Goal: Task Accomplishment & Management: Use online tool/utility

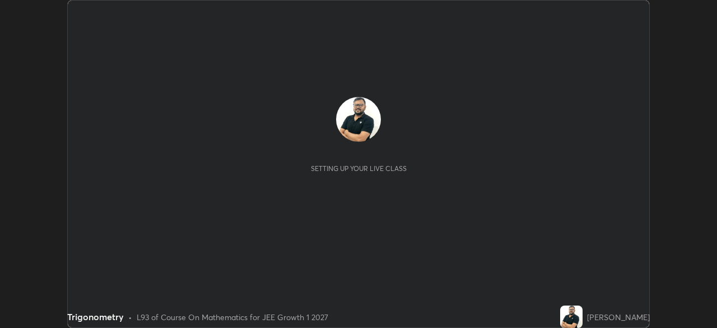
scroll to position [328, 716]
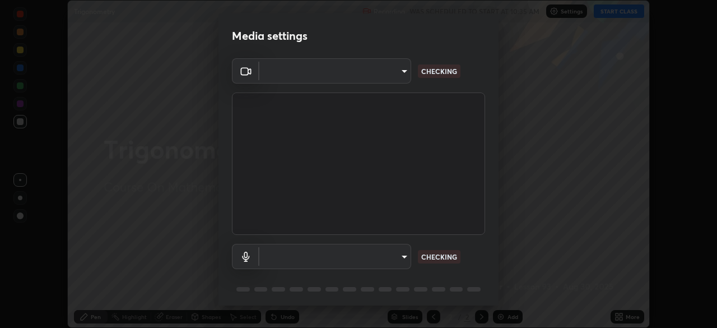
type input "6a58b21e3886260455e3a8f5b68a010b8d66c957dea9152d99a69134fe1af4a5"
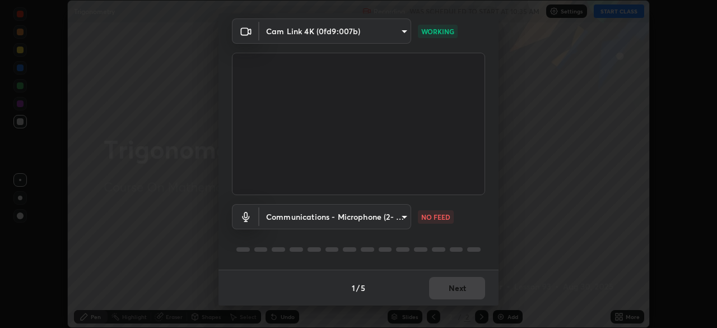
click at [399, 222] on body "Erase all Trigonometry Recording WAS SCHEDULED TO START AT 10:35 AM Settings ST…" at bounding box center [358, 164] width 717 height 328
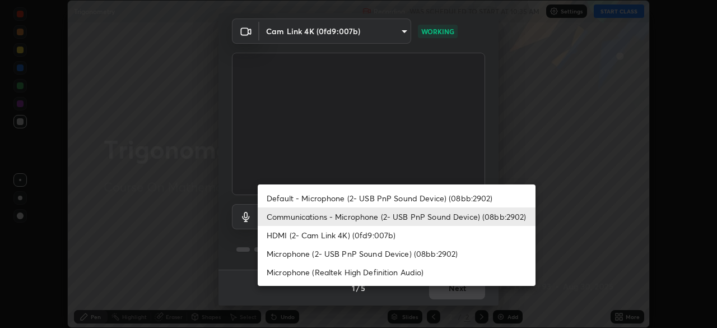
click at [404, 199] on li "Default - Microphone (2- USB PnP Sound Device) (08bb:2902)" at bounding box center [397, 198] width 278 height 18
type input "default"
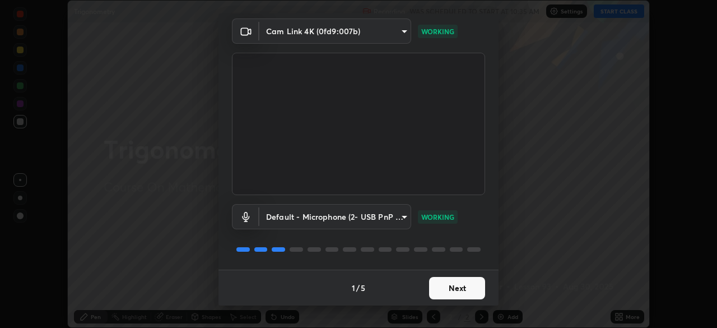
click at [446, 288] on button "Next" at bounding box center [457, 288] width 56 height 22
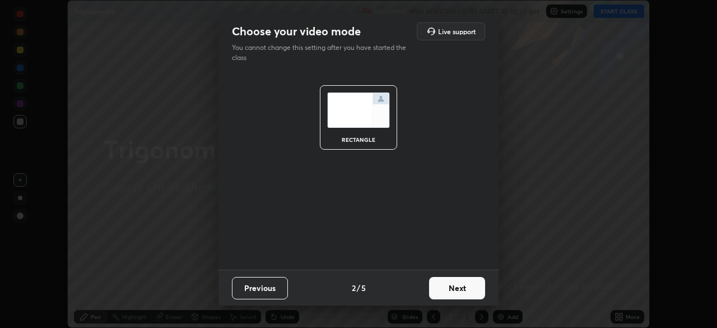
scroll to position [0, 0]
click at [450, 287] on button "Next" at bounding box center [457, 288] width 56 height 22
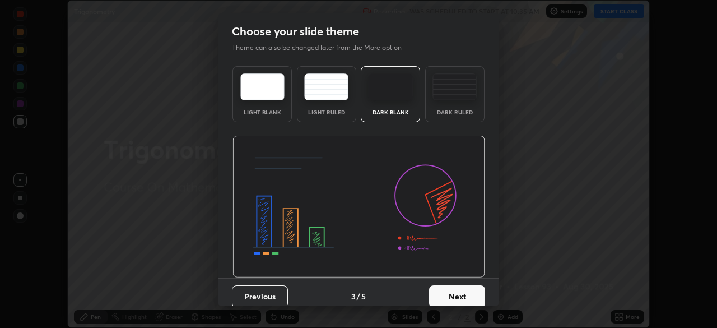
click at [450, 290] on button "Next" at bounding box center [457, 296] width 56 height 22
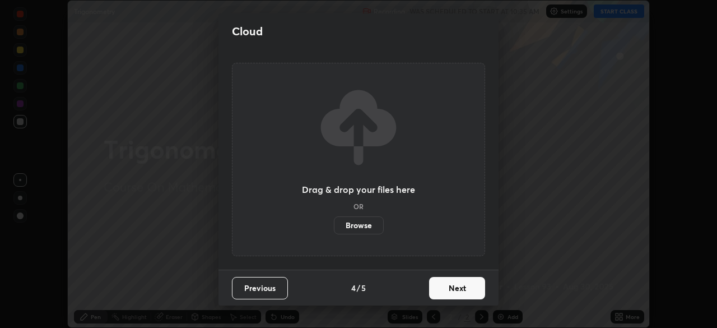
click at [459, 289] on button "Next" at bounding box center [457, 288] width 56 height 22
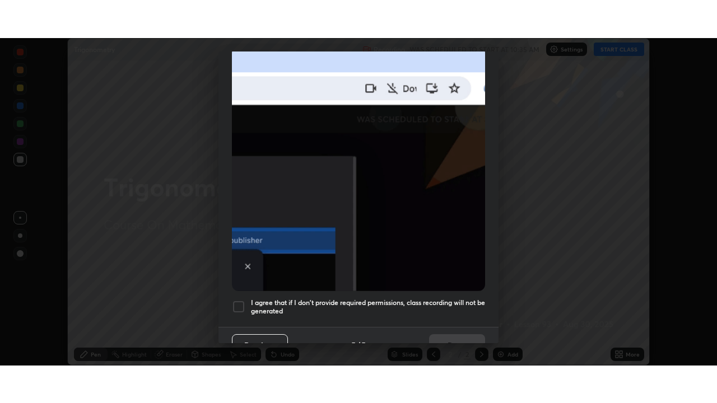
scroll to position [268, 0]
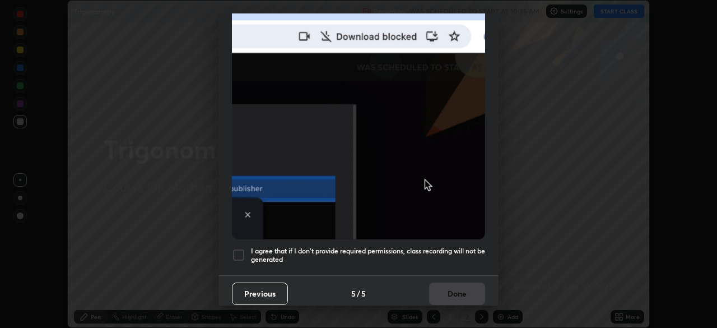
click at [232, 250] on div at bounding box center [238, 254] width 13 height 13
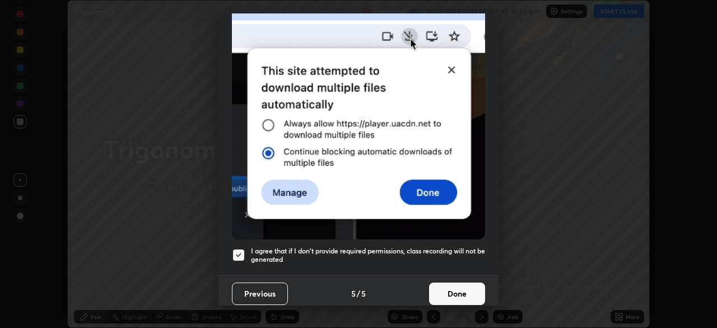
click at [443, 288] on button "Done" at bounding box center [457, 293] width 56 height 22
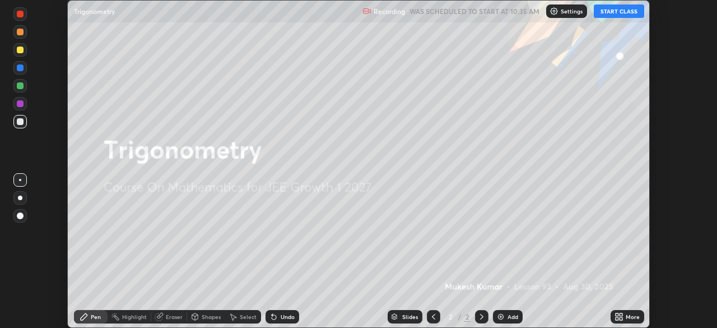
click at [622, 11] on button "START CLASS" at bounding box center [619, 10] width 50 height 13
click at [631, 316] on div "More" at bounding box center [632, 317] width 14 height 6
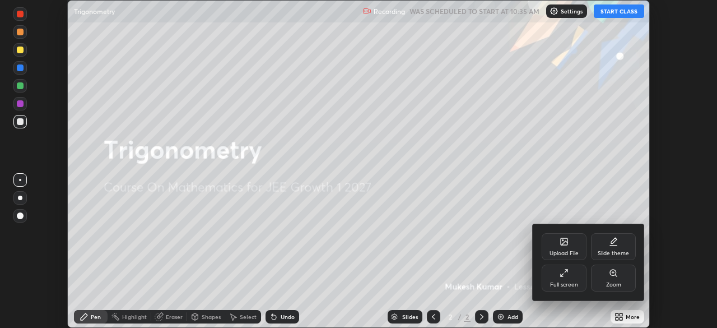
click at [566, 274] on icon at bounding box center [563, 272] width 9 height 9
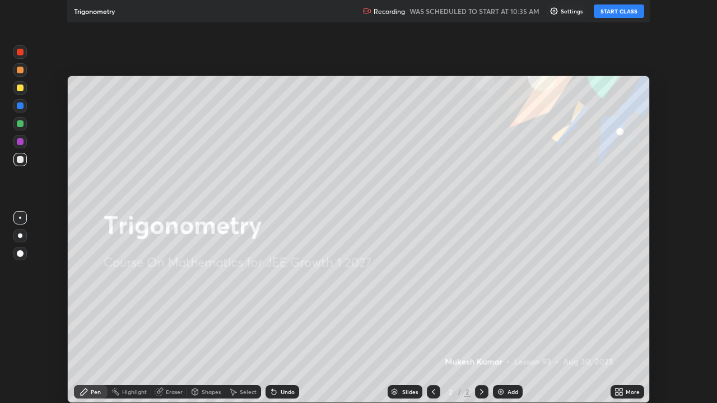
scroll to position [403, 717]
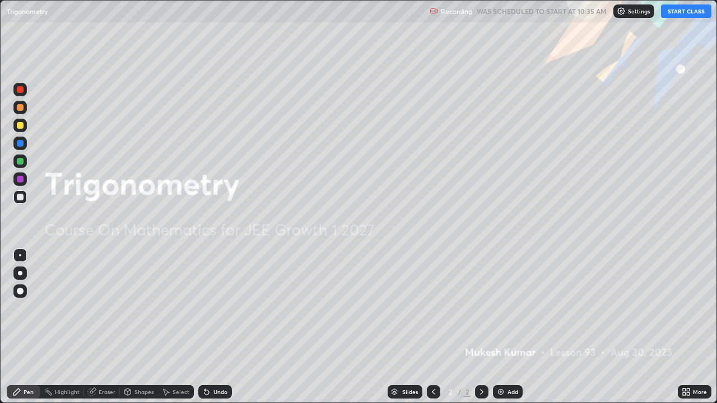
click at [502, 327] on img at bounding box center [500, 391] width 9 height 9
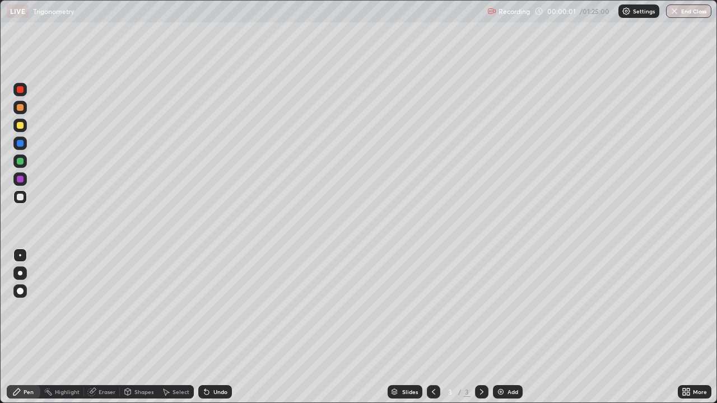
click at [22, 89] on div at bounding box center [20, 89] width 7 height 7
click at [20, 126] on div at bounding box center [20, 125] width 7 height 7
click at [22, 163] on div at bounding box center [20, 161] width 7 height 7
click at [21, 125] on div at bounding box center [20, 125] width 7 height 7
click at [218, 327] on div "Undo" at bounding box center [220, 392] width 14 height 6
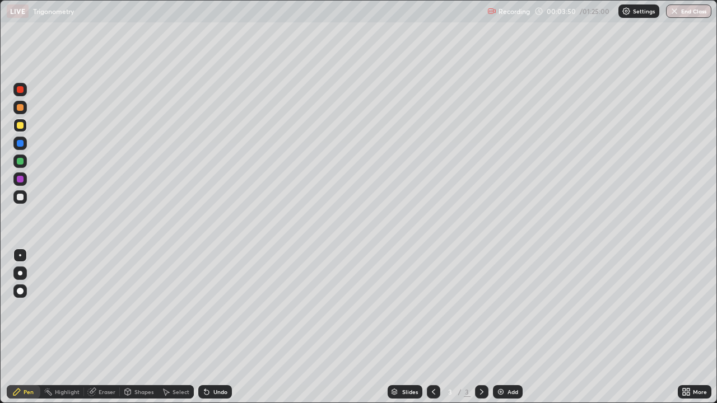
click at [218, 327] on div "Undo" at bounding box center [220, 392] width 14 height 6
click at [21, 197] on div at bounding box center [20, 197] width 7 height 7
click at [21, 142] on div at bounding box center [20, 143] width 7 height 7
click at [214, 327] on div "Undo" at bounding box center [220, 392] width 14 height 6
click at [213, 327] on div "Undo" at bounding box center [220, 392] width 14 height 6
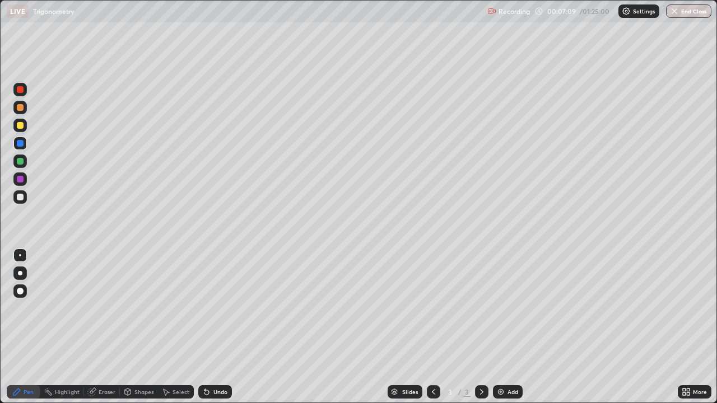
click at [216, 327] on div "Undo" at bounding box center [220, 392] width 14 height 6
click at [214, 327] on div "Undo" at bounding box center [220, 392] width 14 height 6
click at [219, 327] on div "Undo" at bounding box center [220, 392] width 14 height 6
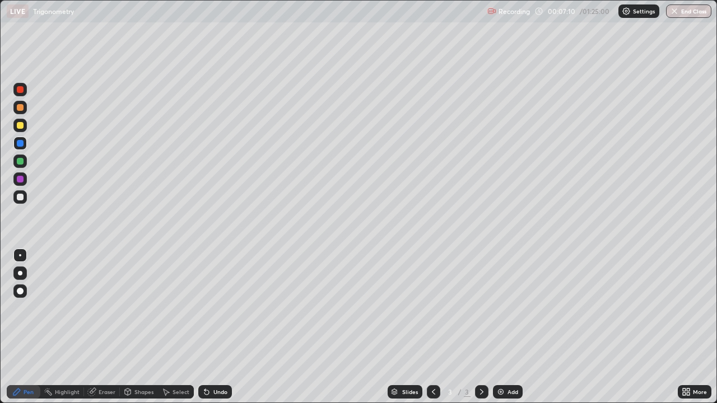
click at [221, 327] on div "Undo" at bounding box center [220, 392] width 14 height 6
click at [220, 327] on div "Undo" at bounding box center [220, 392] width 14 height 6
click at [217, 327] on div "Undo" at bounding box center [220, 392] width 14 height 6
click at [214, 327] on div "Undo" at bounding box center [220, 392] width 14 height 6
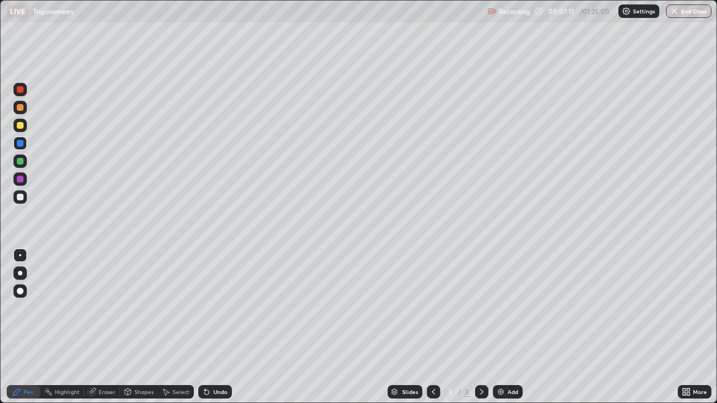
click at [213, 327] on div "Undo" at bounding box center [220, 392] width 14 height 6
click at [211, 327] on div "Undo" at bounding box center [215, 391] width 34 height 13
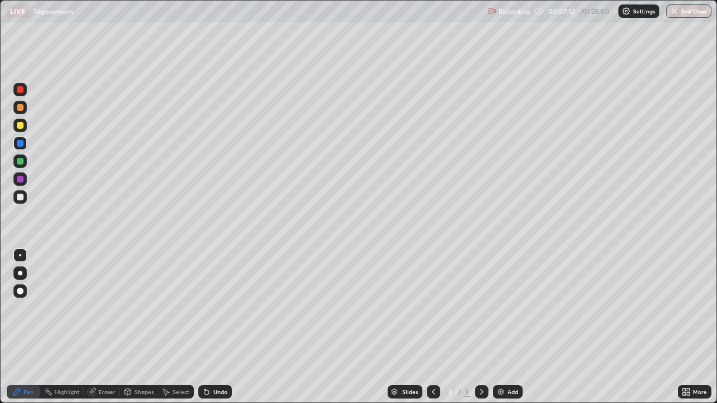
click at [211, 327] on div "Undo" at bounding box center [215, 391] width 34 height 13
click at [210, 327] on div "Undo" at bounding box center [215, 391] width 34 height 13
click at [213, 327] on div "Undo" at bounding box center [220, 392] width 14 height 6
click at [210, 327] on div "Undo" at bounding box center [215, 391] width 34 height 13
click at [505, 327] on div "Add" at bounding box center [508, 391] width 30 height 13
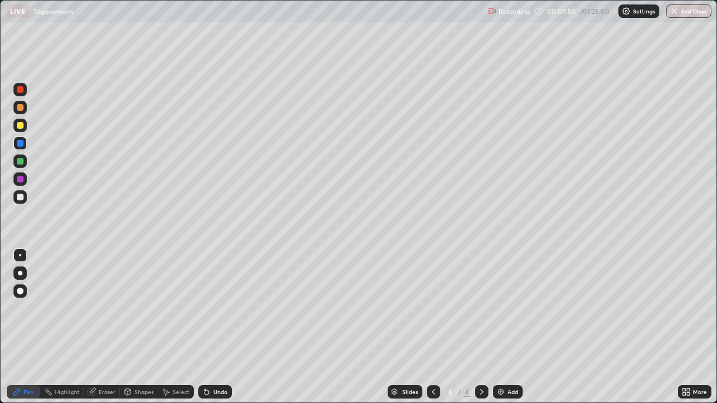
click at [431, 327] on icon at bounding box center [433, 391] width 9 height 9
click at [480, 327] on icon at bounding box center [481, 391] width 9 height 9
click at [22, 91] on div at bounding box center [20, 89] width 7 height 7
click at [217, 327] on div "Undo" at bounding box center [220, 392] width 14 height 6
click at [219, 327] on div "Undo" at bounding box center [220, 392] width 14 height 6
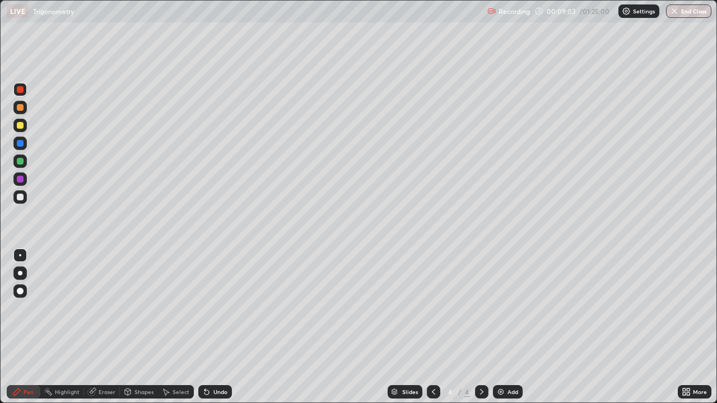
click at [19, 161] on div at bounding box center [20, 161] width 7 height 7
click at [221, 327] on div "Undo" at bounding box center [220, 392] width 14 height 6
click at [216, 327] on div "Undo" at bounding box center [220, 392] width 14 height 6
click at [222, 327] on div "Undo" at bounding box center [220, 392] width 14 height 6
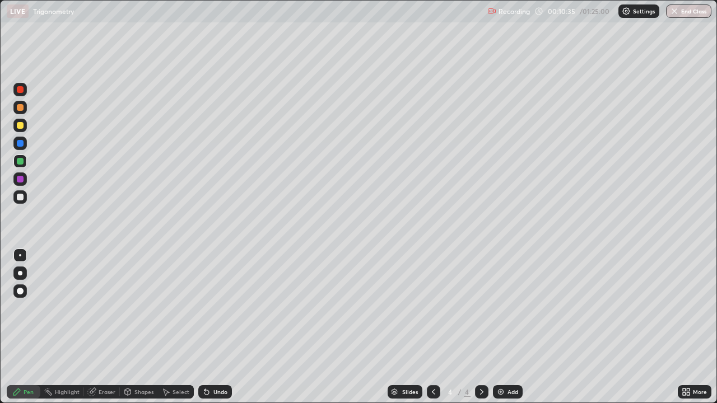
click at [222, 327] on div "Undo" at bounding box center [220, 392] width 14 height 6
click at [432, 327] on icon at bounding box center [433, 391] width 9 height 9
click at [481, 327] on icon at bounding box center [481, 391] width 9 height 9
click at [505, 327] on div "Add" at bounding box center [508, 391] width 30 height 13
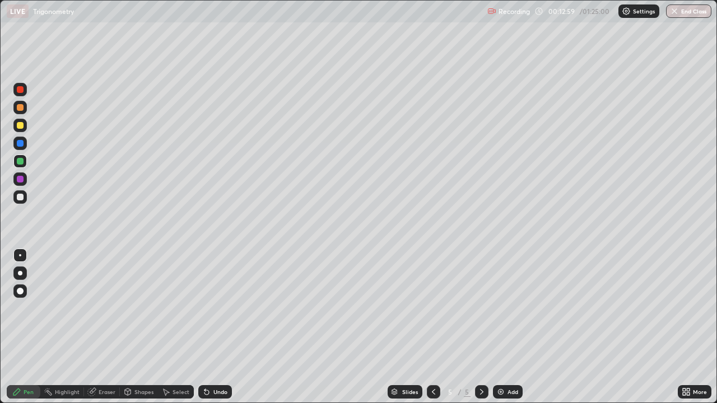
click at [429, 327] on icon at bounding box center [433, 391] width 9 height 9
click at [480, 327] on icon at bounding box center [481, 392] width 3 height 6
click at [433, 327] on icon at bounding box center [433, 391] width 9 height 9
click at [480, 327] on icon at bounding box center [481, 392] width 3 height 6
click at [22, 90] on div at bounding box center [20, 89] width 7 height 7
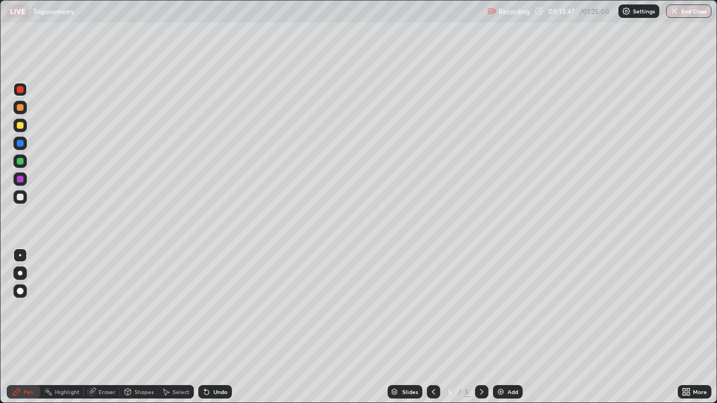
click at [432, 327] on icon at bounding box center [433, 391] width 9 height 9
click at [20, 199] on div at bounding box center [20, 197] width 7 height 7
click at [479, 327] on icon at bounding box center [481, 391] width 9 height 9
click at [19, 162] on div at bounding box center [20, 161] width 7 height 7
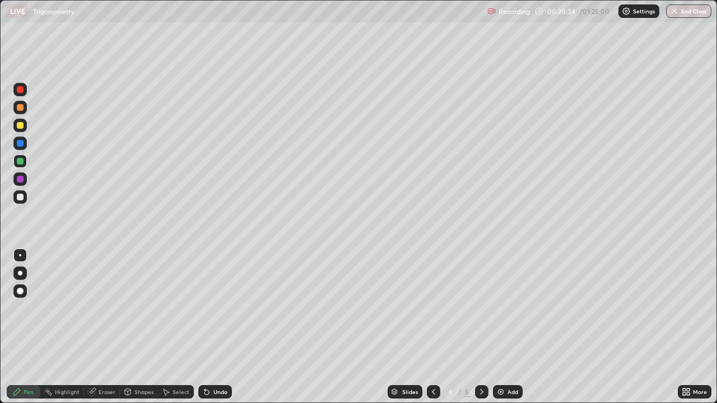
click at [482, 327] on icon at bounding box center [481, 392] width 3 height 6
click at [22, 198] on div at bounding box center [20, 197] width 7 height 7
click at [24, 160] on div at bounding box center [19, 161] width 13 height 13
click at [24, 201] on div at bounding box center [19, 196] width 13 height 13
click at [508, 327] on div "Add" at bounding box center [512, 392] width 11 height 6
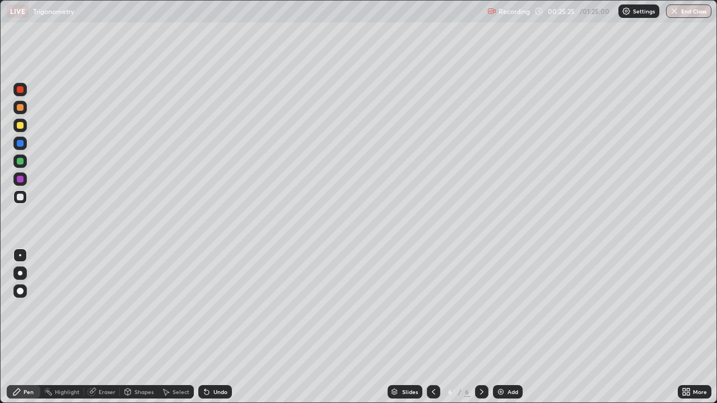
click at [213, 327] on div "Undo" at bounding box center [220, 392] width 14 height 6
click at [431, 327] on icon at bounding box center [433, 391] width 9 height 9
click at [482, 327] on icon at bounding box center [481, 391] width 9 height 9
click at [25, 197] on div at bounding box center [19, 196] width 13 height 13
click at [18, 161] on div at bounding box center [20, 161] width 7 height 7
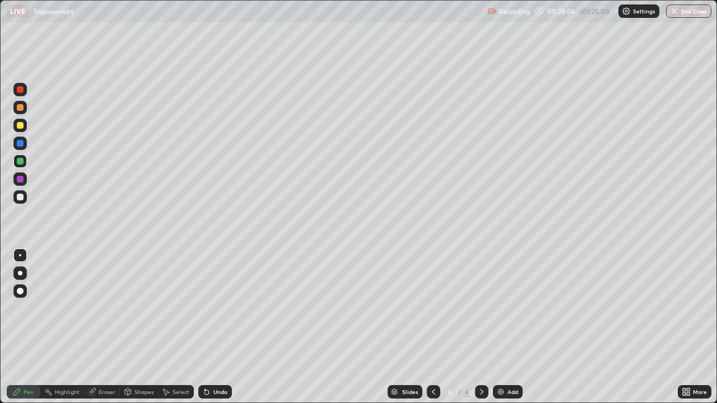
click at [483, 327] on icon at bounding box center [481, 391] width 9 height 9
click at [506, 327] on div "Add" at bounding box center [508, 391] width 30 height 13
click at [22, 197] on div at bounding box center [20, 197] width 7 height 7
click at [432, 327] on icon at bounding box center [433, 391] width 9 height 9
click at [429, 327] on icon at bounding box center [433, 391] width 9 height 9
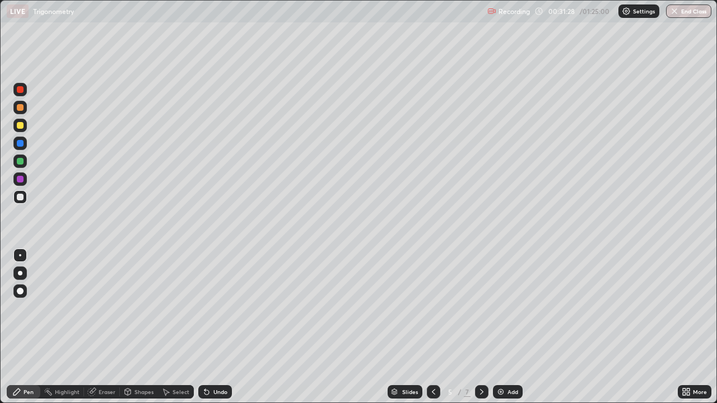
click at [480, 327] on icon at bounding box center [481, 391] width 9 height 9
click at [18, 163] on div at bounding box center [20, 161] width 7 height 7
click at [21, 195] on div at bounding box center [20, 197] width 7 height 7
click at [487, 327] on div at bounding box center [481, 391] width 13 height 13
click at [20, 126] on div at bounding box center [20, 125] width 7 height 7
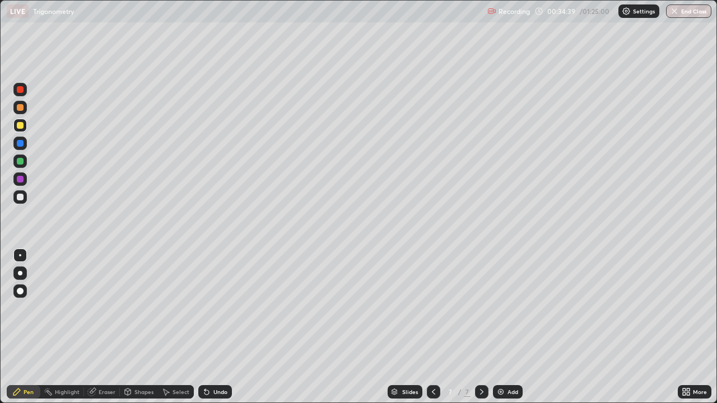
click at [21, 197] on div at bounding box center [20, 197] width 7 height 7
click at [482, 327] on icon at bounding box center [481, 391] width 9 height 9
click at [502, 327] on div "Add" at bounding box center [508, 391] width 30 height 13
click at [21, 127] on div at bounding box center [20, 125] width 7 height 7
click at [20, 160] on div at bounding box center [20, 161] width 7 height 7
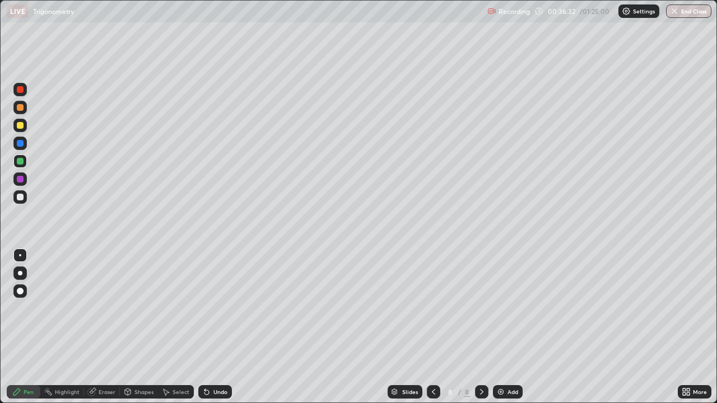
click at [20, 124] on div at bounding box center [20, 125] width 7 height 7
click at [211, 327] on div "Undo" at bounding box center [215, 391] width 34 height 13
click at [21, 87] on div at bounding box center [20, 89] width 7 height 7
click at [19, 161] on div at bounding box center [20, 161] width 7 height 7
click at [23, 196] on div at bounding box center [20, 197] width 7 height 7
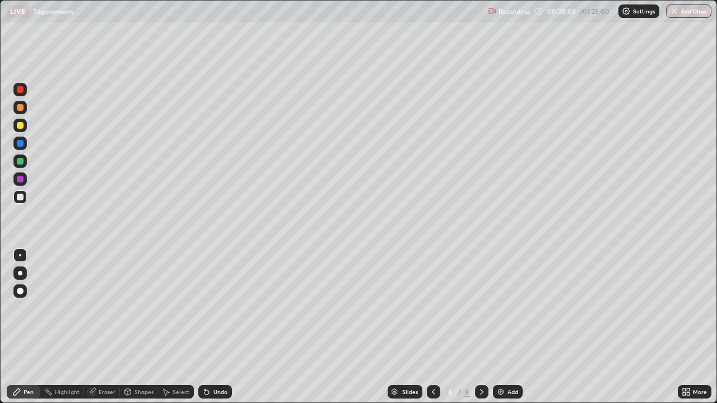
click at [18, 179] on div at bounding box center [20, 179] width 7 height 7
click at [214, 327] on div "Undo" at bounding box center [220, 392] width 14 height 6
click at [20, 198] on div at bounding box center [20, 197] width 7 height 7
click at [219, 327] on div "Undo" at bounding box center [220, 392] width 14 height 6
click at [22, 161] on div at bounding box center [20, 161] width 7 height 7
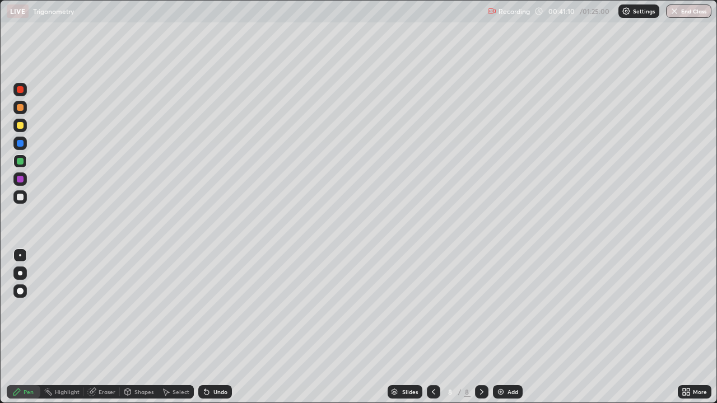
click at [19, 198] on div at bounding box center [20, 197] width 7 height 7
click at [20, 163] on div at bounding box center [20, 161] width 7 height 7
click at [222, 327] on div "Undo" at bounding box center [220, 392] width 14 height 6
click at [224, 327] on div "Undo" at bounding box center [220, 392] width 14 height 6
click at [507, 327] on div "Add" at bounding box center [512, 392] width 11 height 6
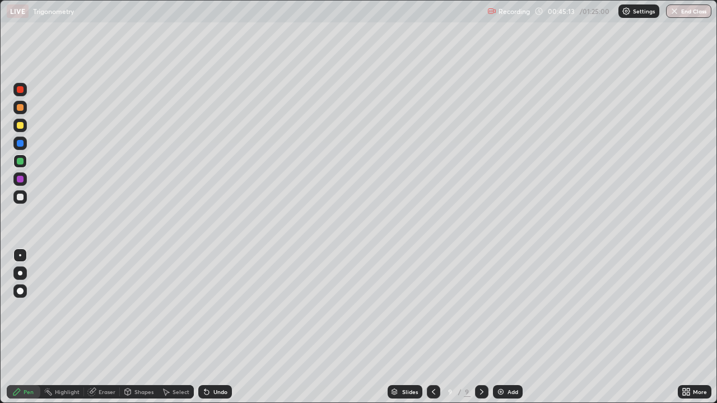
click at [211, 327] on div "Undo" at bounding box center [215, 391] width 34 height 13
click at [25, 197] on div at bounding box center [19, 196] width 13 height 13
click at [21, 161] on div at bounding box center [20, 161] width 7 height 7
click at [220, 327] on div "Undo" at bounding box center [215, 391] width 34 height 13
click at [21, 197] on div at bounding box center [20, 197] width 7 height 7
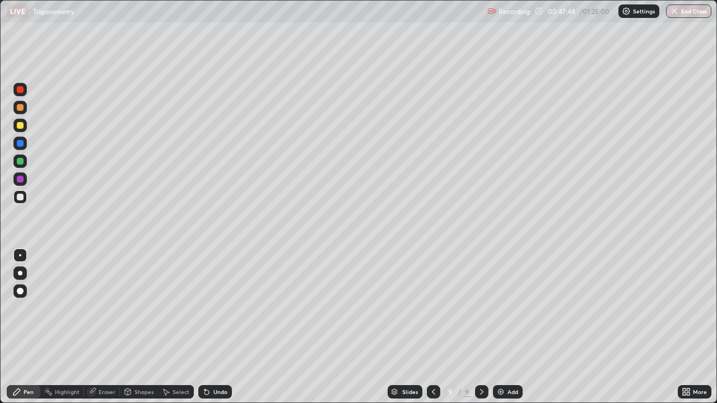
click at [24, 161] on div at bounding box center [19, 161] width 13 height 13
click at [22, 197] on div at bounding box center [20, 197] width 7 height 7
click at [19, 165] on div at bounding box center [19, 161] width 13 height 13
click at [19, 197] on div at bounding box center [20, 197] width 7 height 7
click at [22, 127] on div at bounding box center [20, 125] width 7 height 7
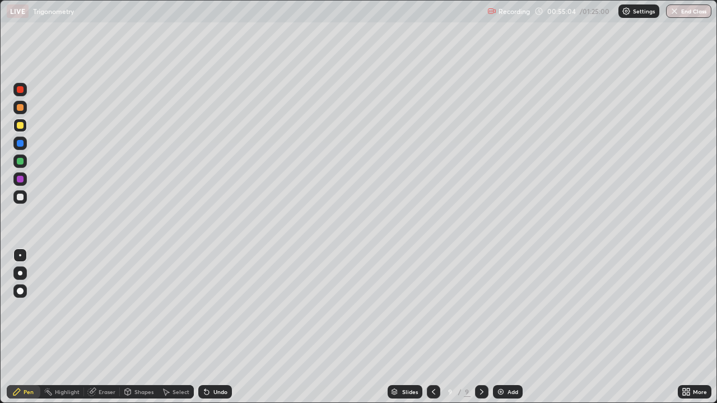
click at [222, 327] on div "Undo" at bounding box center [220, 392] width 14 height 6
click at [21, 158] on div at bounding box center [20, 161] width 7 height 7
click at [480, 327] on icon at bounding box center [481, 391] width 9 height 9
click at [506, 327] on div "Add" at bounding box center [508, 391] width 30 height 13
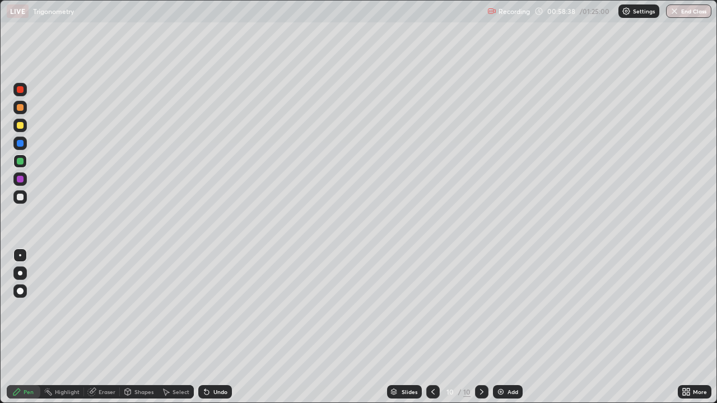
click at [433, 327] on div at bounding box center [432, 392] width 13 height 22
click at [483, 327] on icon at bounding box center [481, 391] width 9 height 9
click at [432, 327] on icon at bounding box center [432, 391] width 9 height 9
click at [480, 327] on icon at bounding box center [481, 391] width 9 height 9
click at [431, 327] on icon at bounding box center [432, 392] width 3 height 6
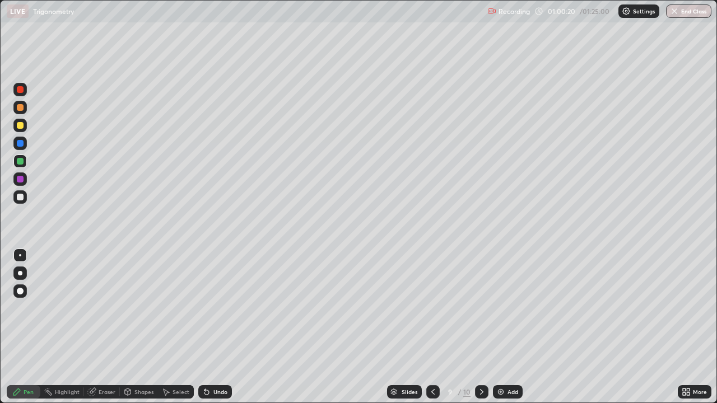
click at [480, 327] on icon at bounding box center [481, 392] width 3 height 6
click at [21, 89] on div at bounding box center [20, 89] width 7 height 7
click at [21, 162] on div at bounding box center [20, 161] width 7 height 7
click at [218, 327] on div "Undo" at bounding box center [220, 392] width 14 height 6
click at [219, 327] on div "Undo" at bounding box center [220, 392] width 14 height 6
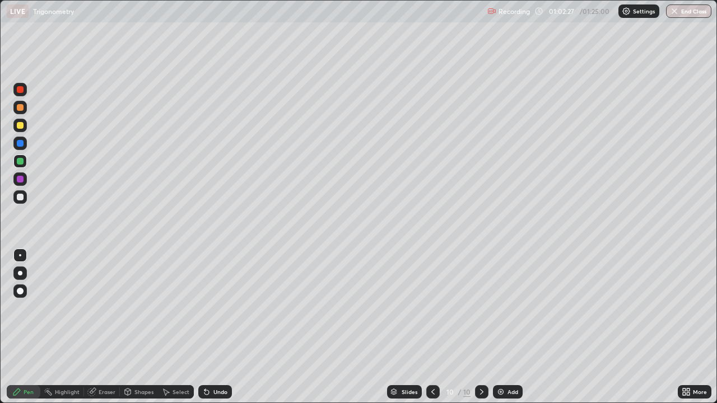
click at [219, 327] on div "Undo" at bounding box center [220, 392] width 14 height 6
click at [221, 327] on div "Undo" at bounding box center [220, 392] width 14 height 6
click at [222, 327] on div "Undo" at bounding box center [220, 392] width 14 height 6
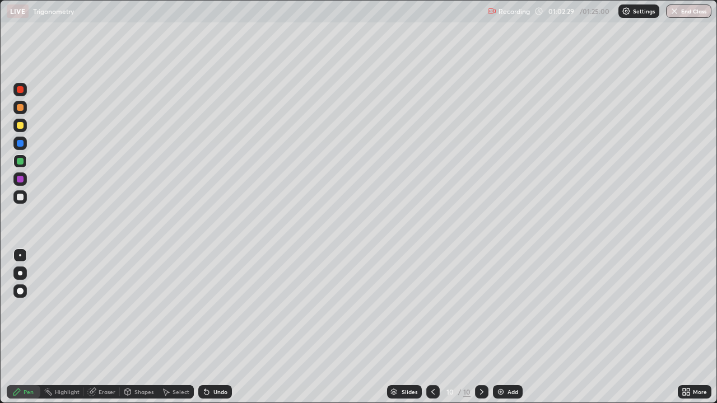
click at [220, 327] on div "Undo" at bounding box center [220, 392] width 14 height 6
click at [108, 327] on div "Eraser" at bounding box center [107, 392] width 17 height 6
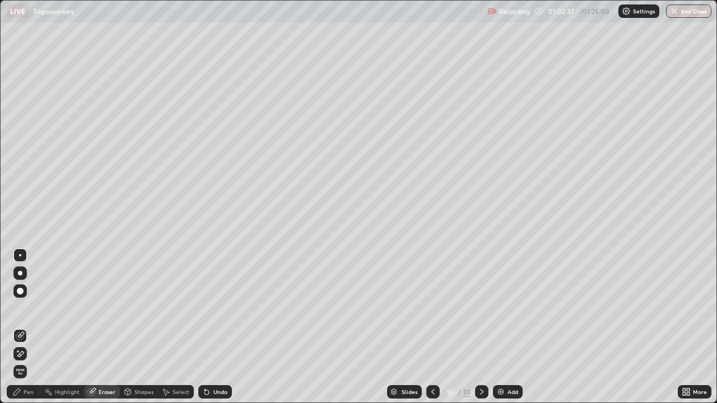
click at [30, 327] on div "Pen" at bounding box center [29, 392] width 10 height 6
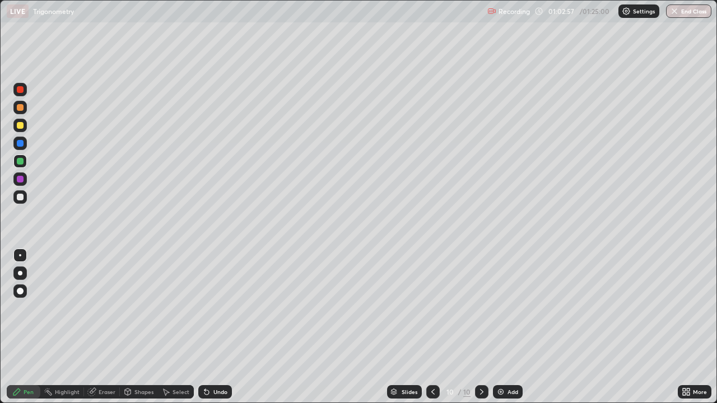
click at [21, 179] on div at bounding box center [20, 179] width 7 height 7
click at [604, 327] on div "Slides 10 / 10 Add" at bounding box center [455, 392] width 446 height 22
click at [631, 327] on div "Slides 10 / 10 Add" at bounding box center [455, 392] width 446 height 22
click at [506, 327] on div "Add" at bounding box center [508, 391] width 30 height 13
click at [21, 108] on div at bounding box center [20, 107] width 7 height 7
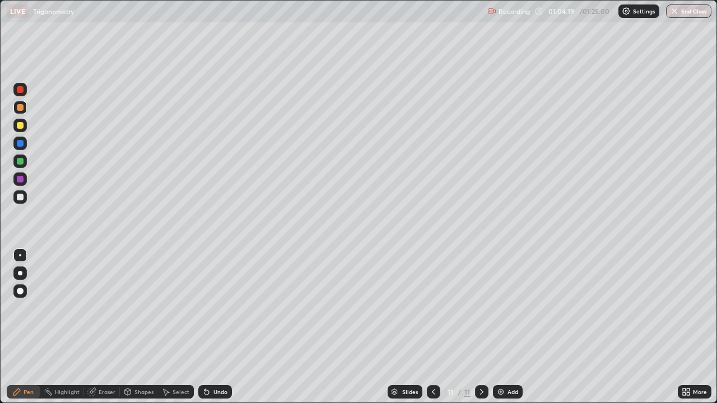
click at [432, 327] on icon at bounding box center [433, 391] width 9 height 9
click at [485, 327] on div at bounding box center [481, 391] width 13 height 13
click at [432, 327] on icon at bounding box center [433, 391] width 9 height 9
click at [480, 327] on icon at bounding box center [481, 391] width 9 height 9
click at [432, 327] on icon at bounding box center [433, 392] width 3 height 6
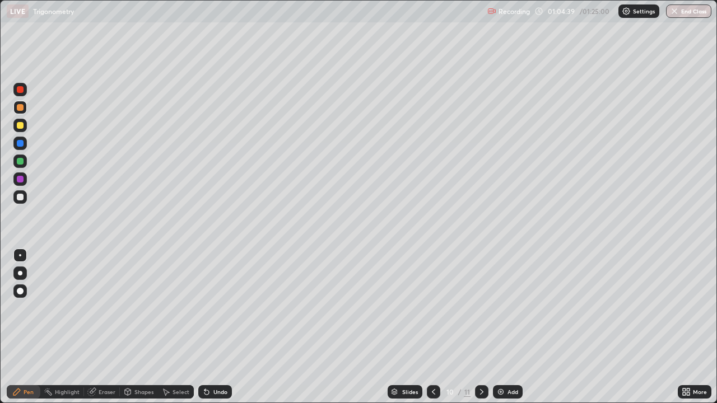
click at [479, 327] on icon at bounding box center [481, 391] width 9 height 9
click at [22, 197] on div at bounding box center [20, 197] width 7 height 7
click at [433, 327] on icon at bounding box center [433, 392] width 3 height 6
click at [102, 327] on div "Eraser" at bounding box center [107, 392] width 17 height 6
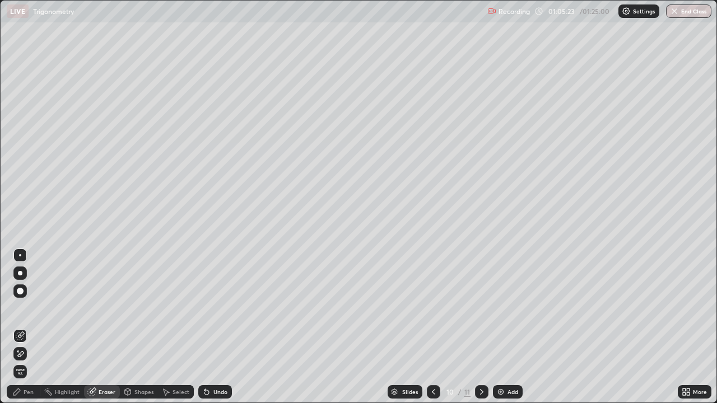
click at [26, 327] on div "Pen" at bounding box center [29, 392] width 10 height 6
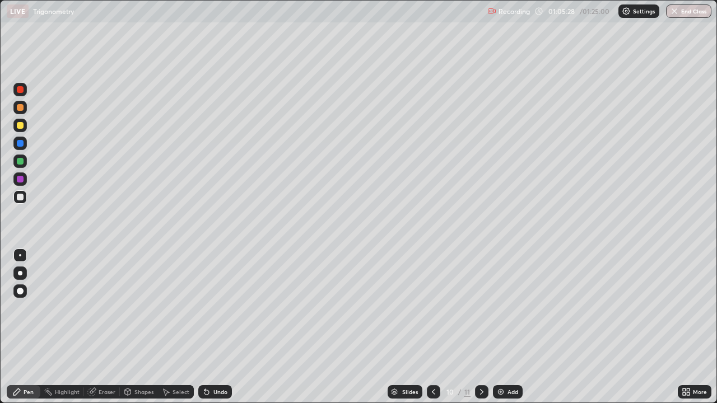
click at [480, 327] on icon at bounding box center [481, 391] width 9 height 9
click at [107, 327] on div "Eraser" at bounding box center [107, 392] width 17 height 6
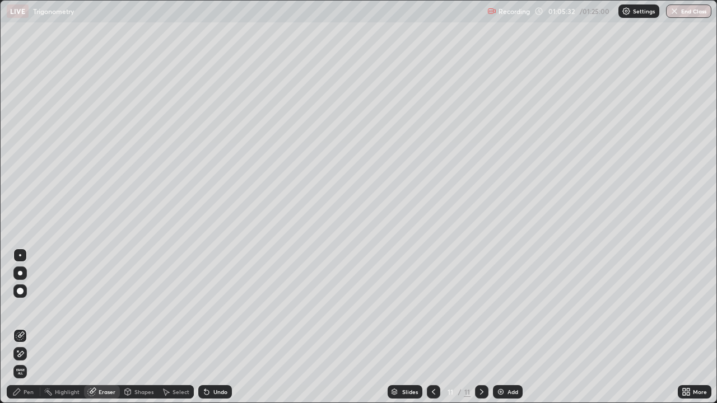
click at [28, 327] on div "Pen" at bounding box center [29, 392] width 10 height 6
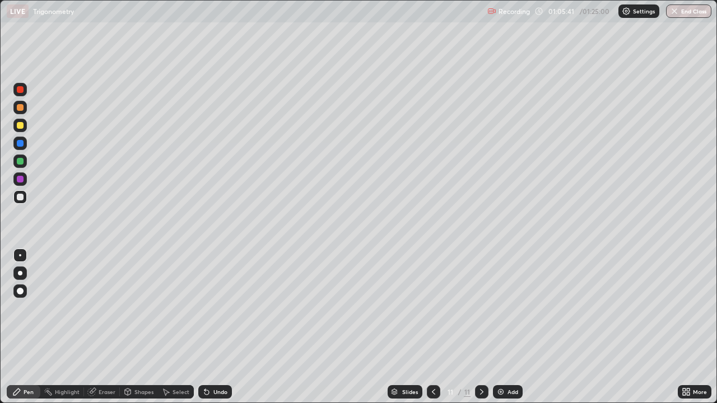
click at [432, 327] on icon at bounding box center [433, 391] width 9 height 9
click at [432, 327] on icon at bounding box center [433, 392] width 3 height 6
click at [480, 327] on icon at bounding box center [481, 392] width 3 height 6
click at [481, 327] on div at bounding box center [481, 391] width 13 height 13
click at [19, 161] on div at bounding box center [20, 161] width 7 height 7
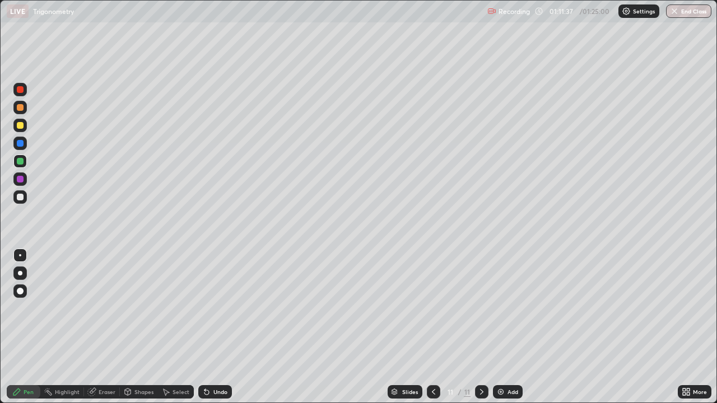
click at [24, 198] on div at bounding box center [19, 196] width 13 height 13
click at [221, 327] on div "Undo" at bounding box center [220, 392] width 14 height 6
click at [22, 160] on div at bounding box center [20, 161] width 7 height 7
click at [220, 327] on div "Undo" at bounding box center [220, 392] width 14 height 6
click at [219, 327] on div "Undo" at bounding box center [220, 392] width 14 height 6
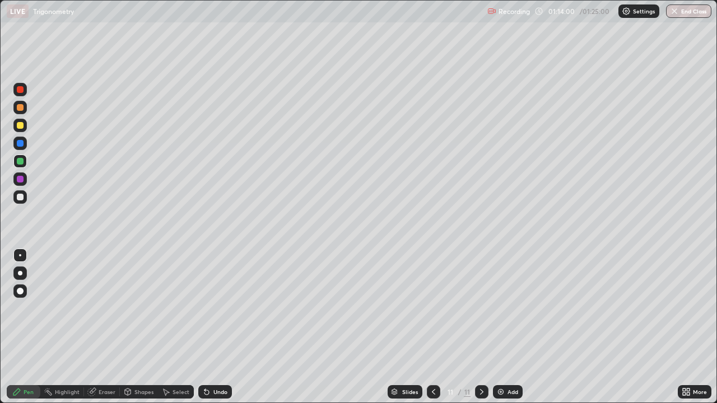
click at [221, 327] on div "Undo" at bounding box center [220, 392] width 14 height 6
click at [220, 327] on div "Undo" at bounding box center [215, 391] width 34 height 13
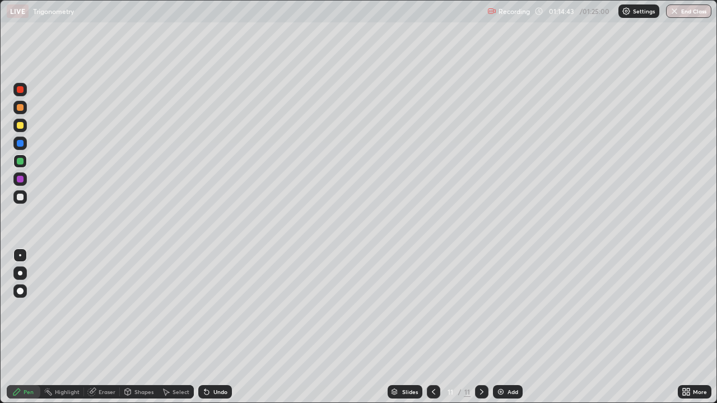
click at [21, 200] on div at bounding box center [20, 197] width 7 height 7
click at [220, 327] on div "Undo" at bounding box center [220, 392] width 14 height 6
click at [221, 327] on div "Undo" at bounding box center [215, 391] width 34 height 13
click at [222, 327] on div "Undo" at bounding box center [220, 392] width 14 height 6
click at [216, 327] on div "Undo" at bounding box center [220, 392] width 14 height 6
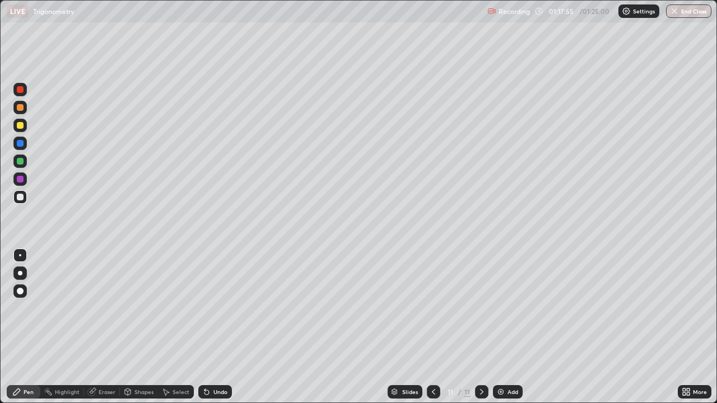
click at [104, 327] on div "Eraser" at bounding box center [107, 392] width 17 height 6
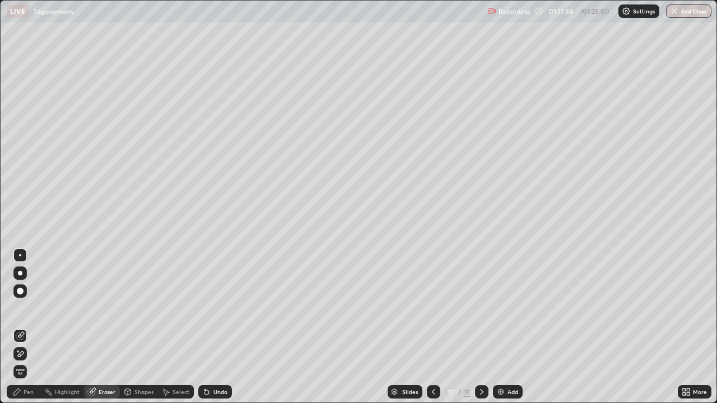
click at [30, 327] on div "Pen" at bounding box center [29, 392] width 10 height 6
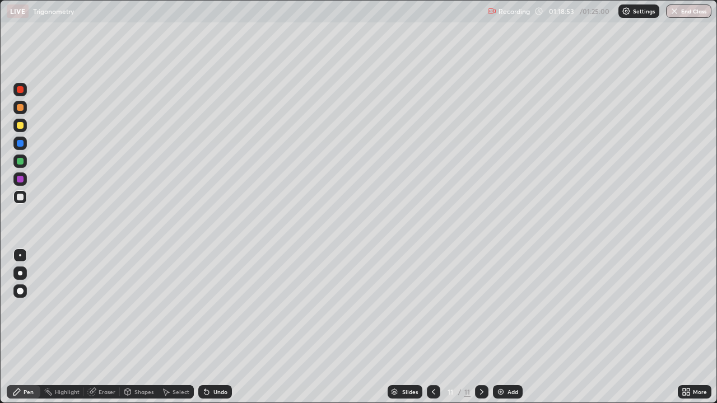
click at [480, 327] on icon at bounding box center [481, 391] width 9 height 9
click at [508, 327] on div "Add" at bounding box center [512, 392] width 11 height 6
click at [21, 88] on div at bounding box center [20, 89] width 7 height 7
click at [435, 327] on icon at bounding box center [433, 391] width 9 height 9
click at [480, 327] on icon at bounding box center [481, 391] width 9 height 9
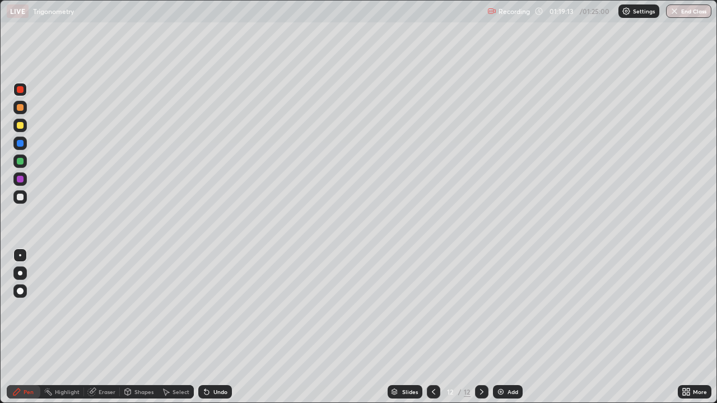
click at [24, 196] on div at bounding box center [19, 196] width 13 height 13
click at [432, 327] on icon at bounding box center [433, 391] width 9 height 9
click at [479, 327] on div at bounding box center [481, 391] width 13 height 13
click at [432, 327] on icon at bounding box center [433, 391] width 9 height 9
click at [480, 327] on icon at bounding box center [481, 391] width 9 height 9
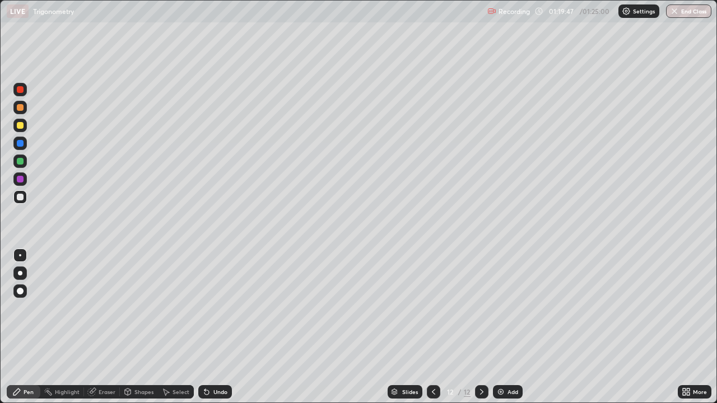
click at [214, 327] on div "Undo" at bounding box center [220, 392] width 14 height 6
click at [430, 327] on icon at bounding box center [433, 391] width 9 height 9
click at [18, 161] on div at bounding box center [20, 161] width 7 height 7
click at [480, 327] on icon at bounding box center [481, 391] width 9 height 9
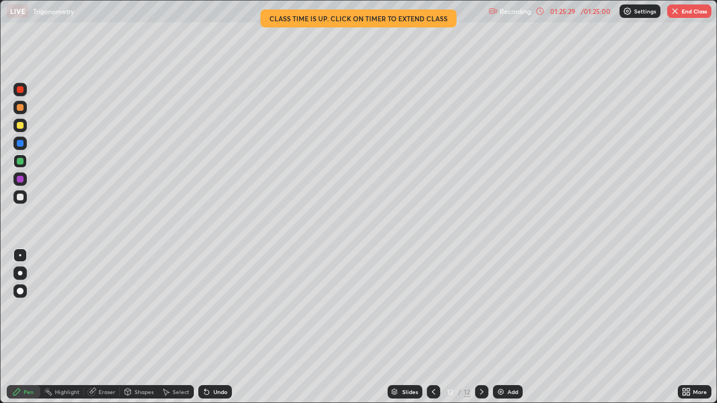
click at [687, 11] on button "End Class" at bounding box center [689, 10] width 44 height 13
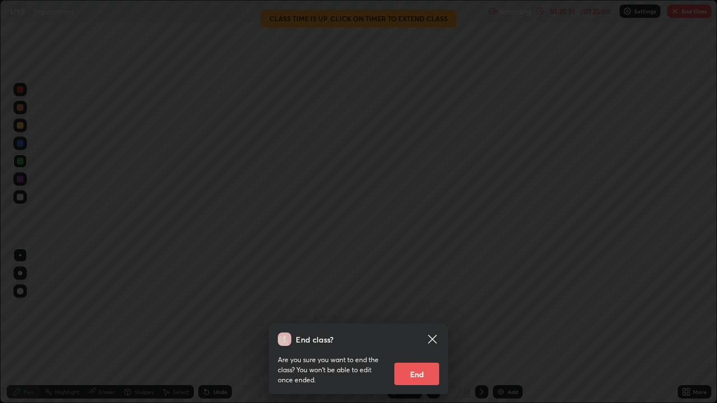
click at [424, 327] on button "End" at bounding box center [416, 374] width 45 height 22
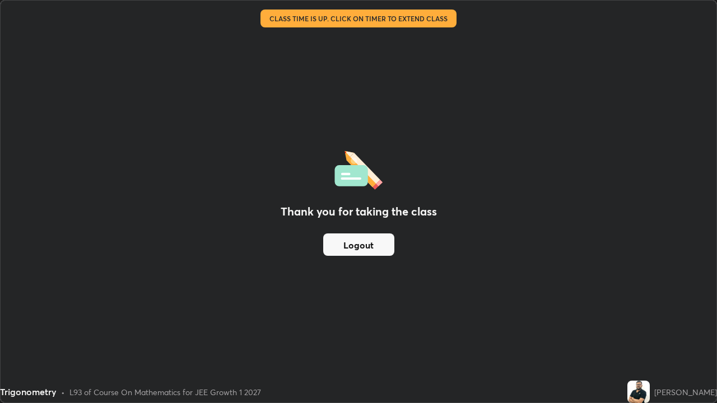
click at [372, 246] on button "Logout" at bounding box center [358, 245] width 71 height 22
